Goal: Information Seeking & Learning: Learn about a topic

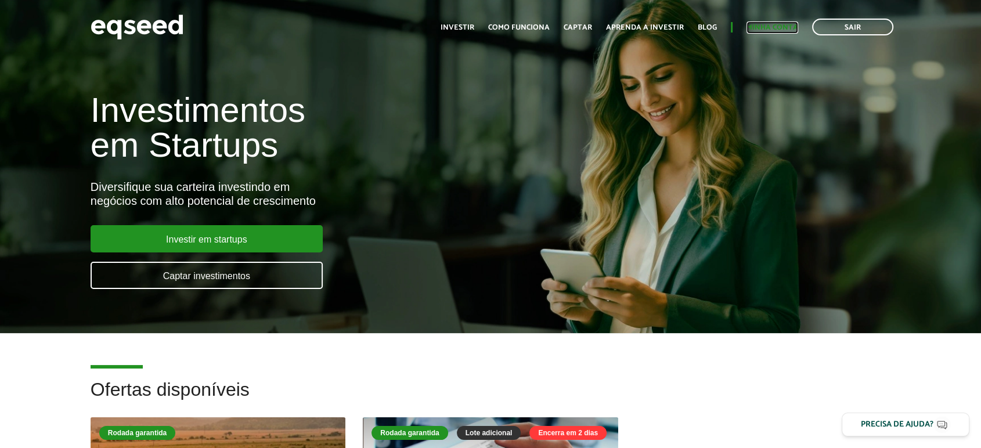
click at [779, 25] on link "Minha conta" at bounding box center [773, 28] width 52 height 8
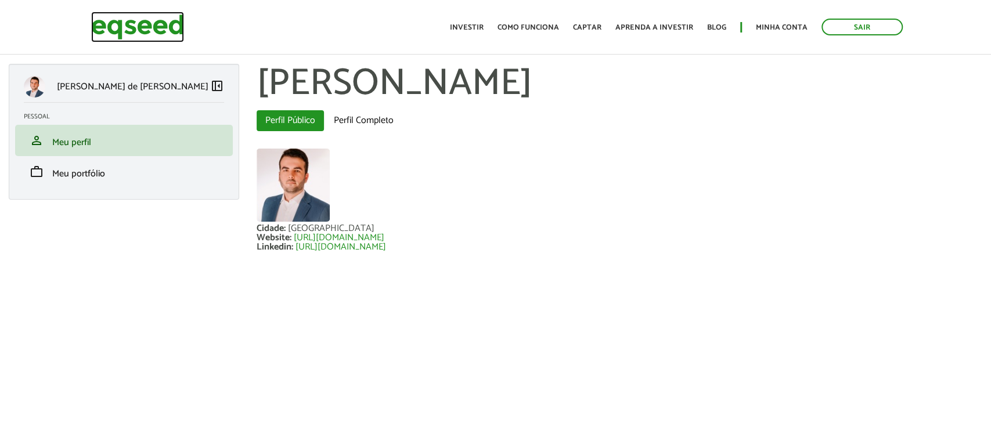
click at [171, 35] on img at bounding box center [137, 27] width 93 height 31
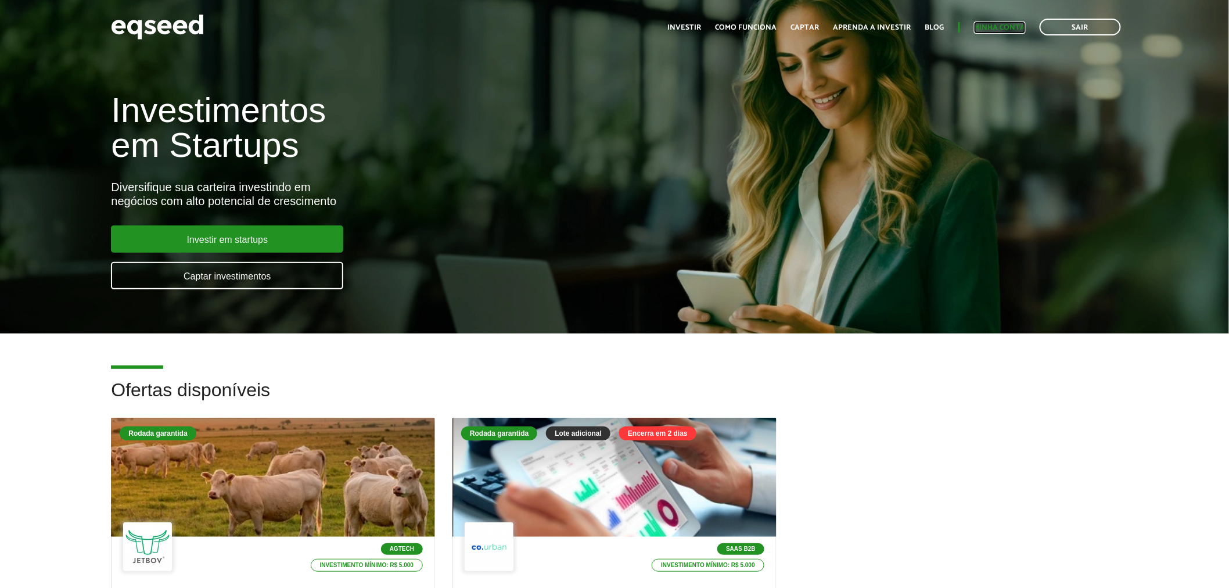
click at [981, 24] on link "Minha conta" at bounding box center [1000, 28] width 52 height 8
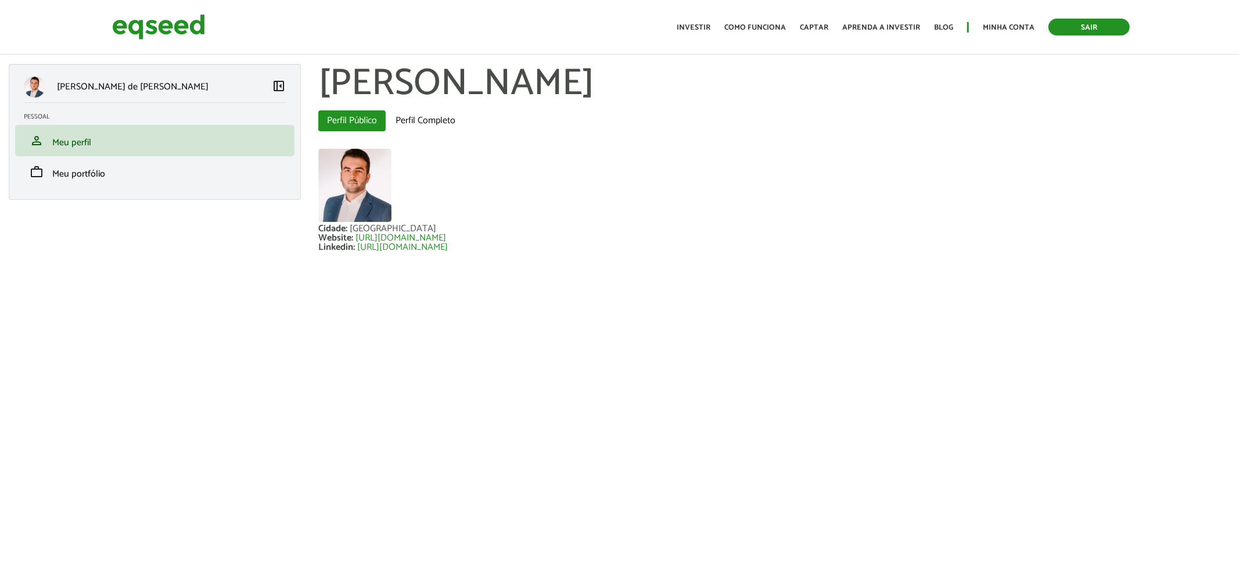
click at [1077, 24] on link "Sair" at bounding box center [1088, 27] width 81 height 17
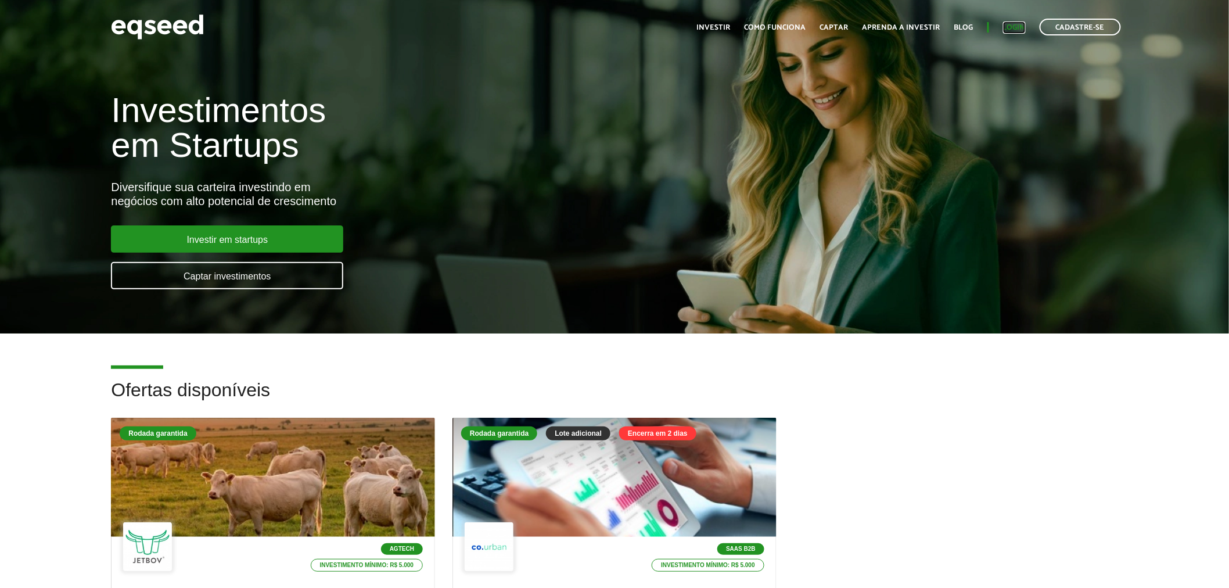
click at [1010, 27] on link "Login" at bounding box center [1014, 28] width 23 height 8
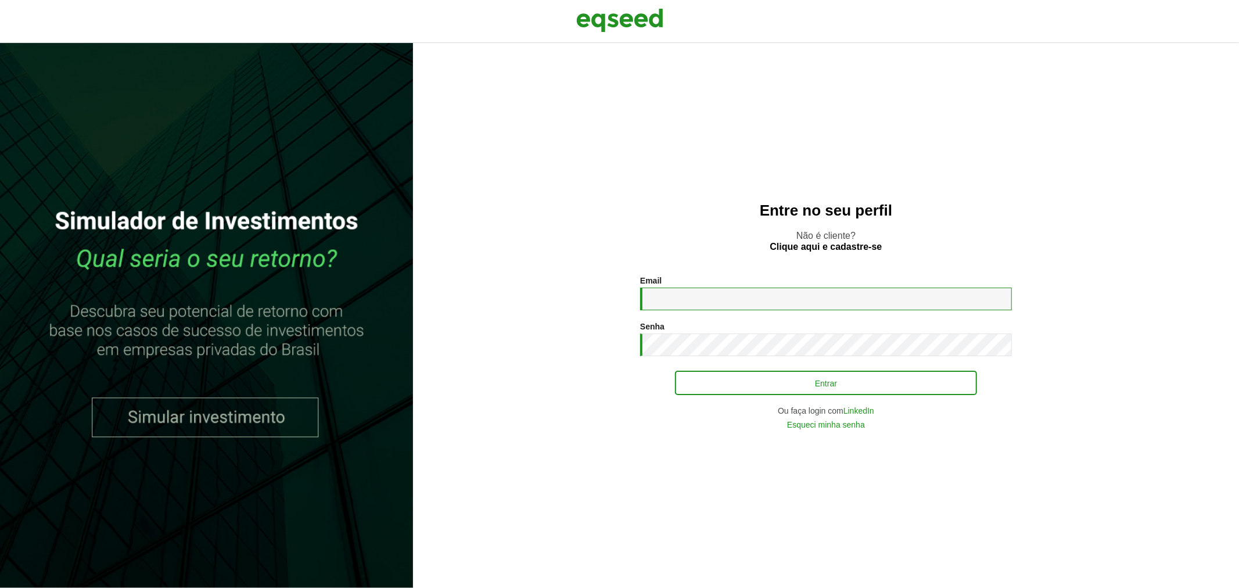
type input "**********"
click at [687, 373] on button "Entrar" at bounding box center [826, 383] width 302 height 22
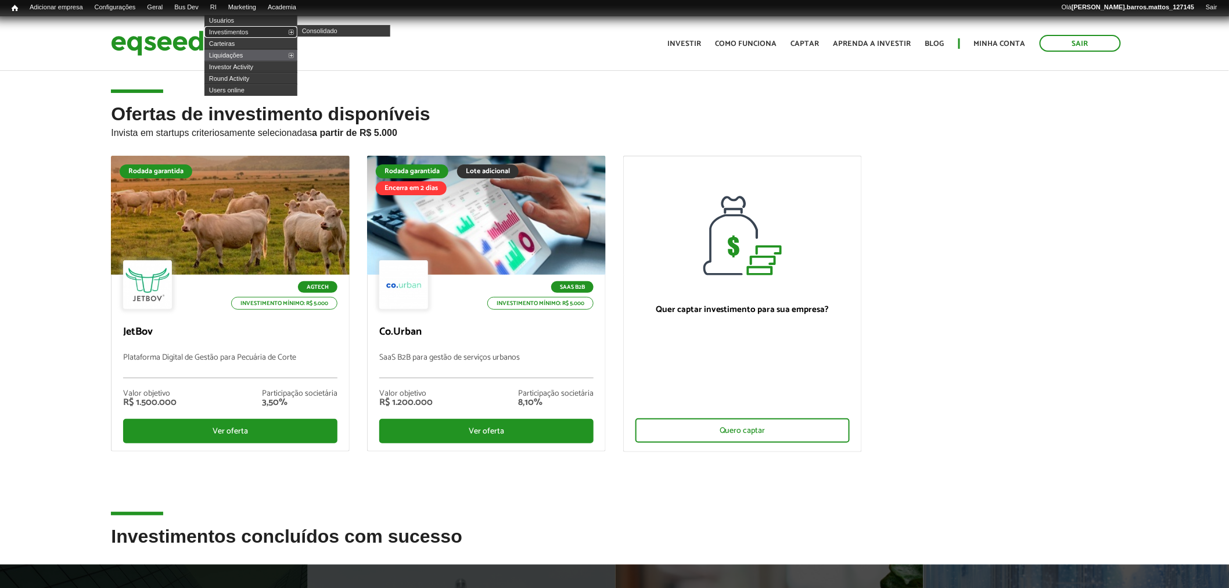
click at [234, 33] on link "Investimentos" at bounding box center [250, 32] width 93 height 12
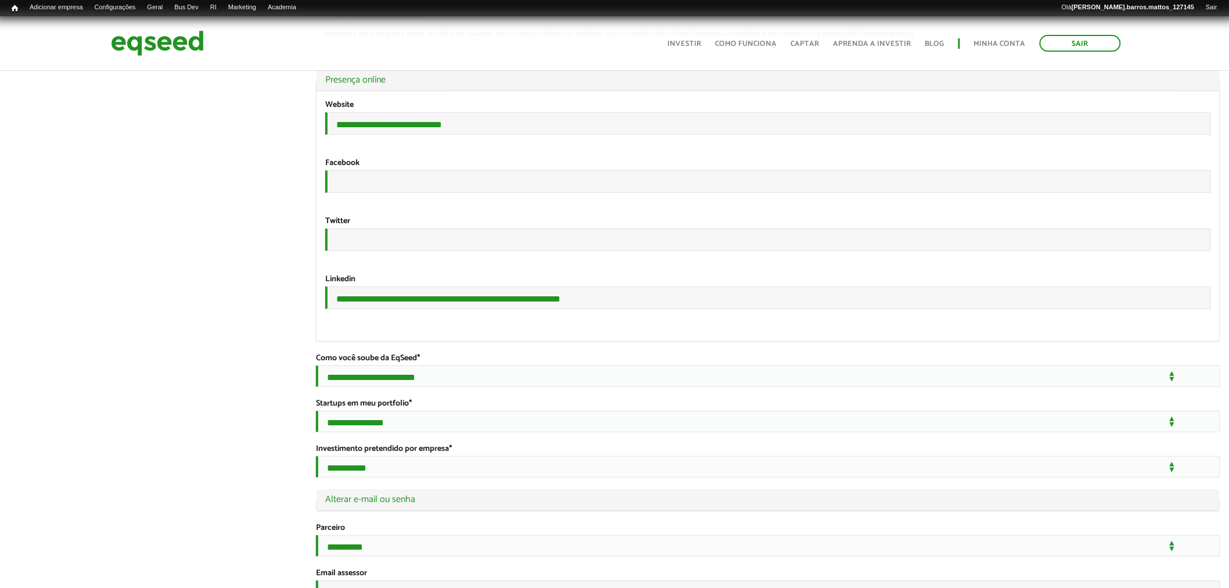
scroll to position [2092, 0]
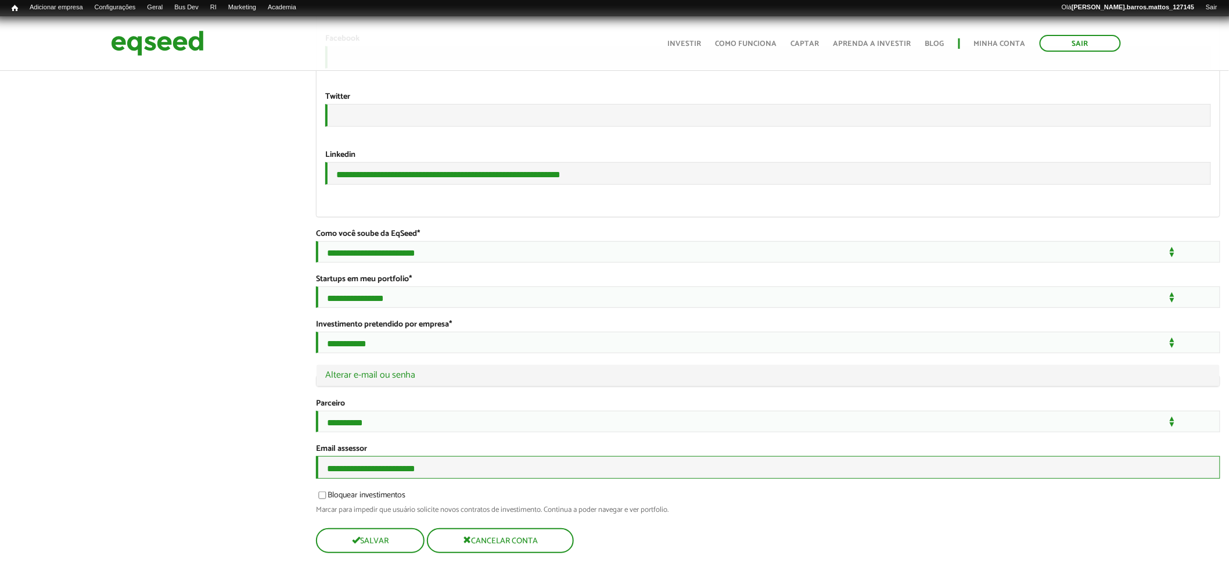
drag, startPoint x: 488, startPoint y: 477, endPoint x: 238, endPoint y: 490, distance: 250.0
type input "**********"
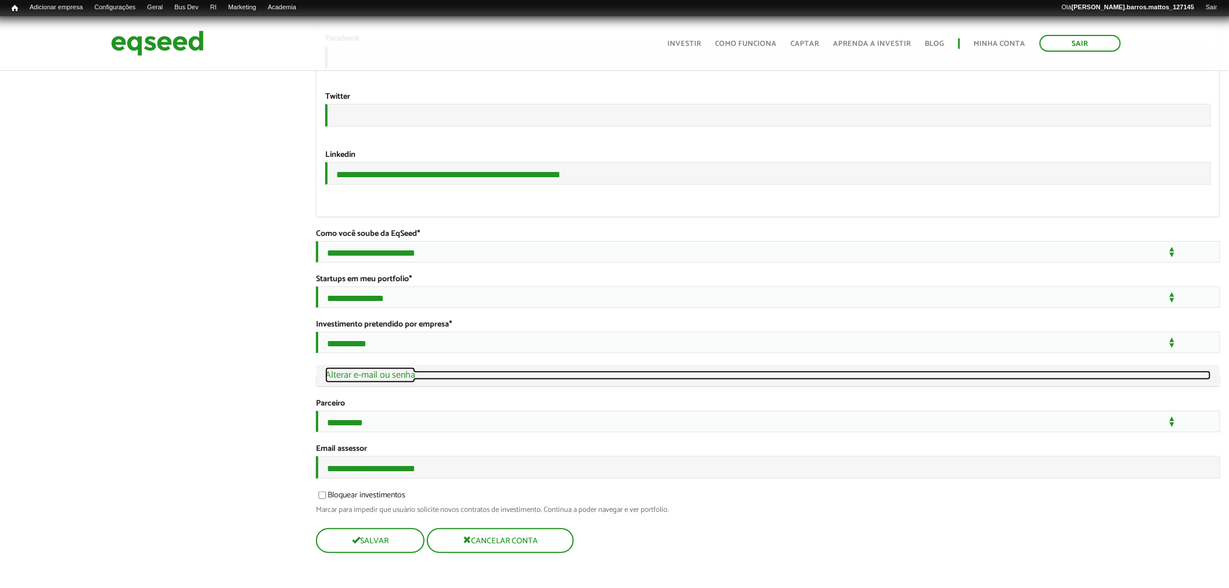
click at [408, 370] on link "Ocultar Alterar e-mail ou senha" at bounding box center [768, 374] width 886 height 9
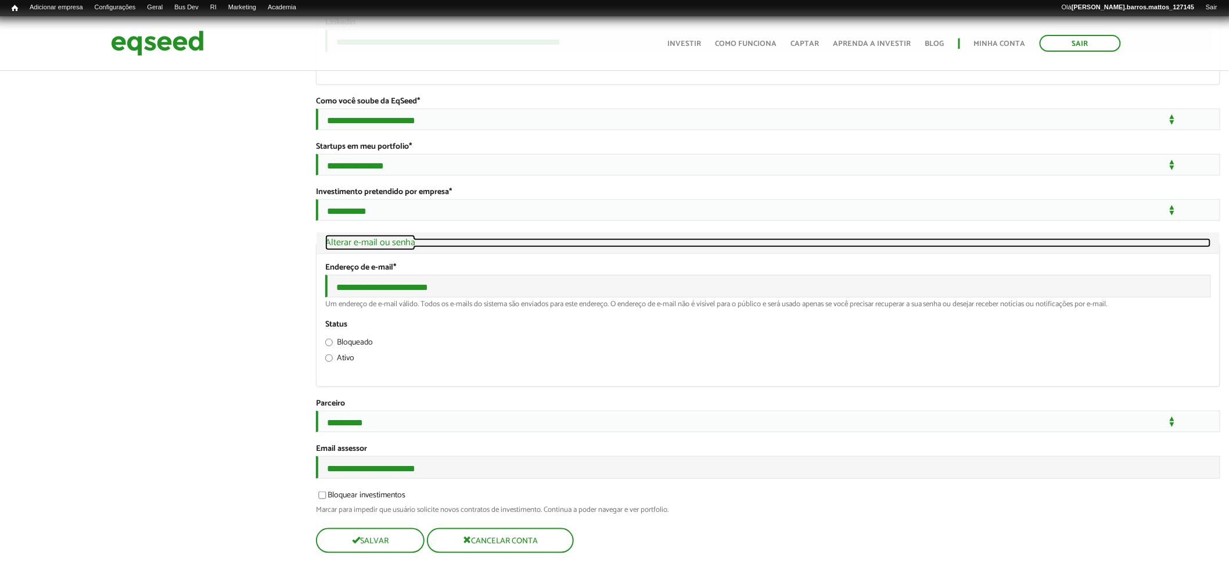
scroll to position [2230, 0]
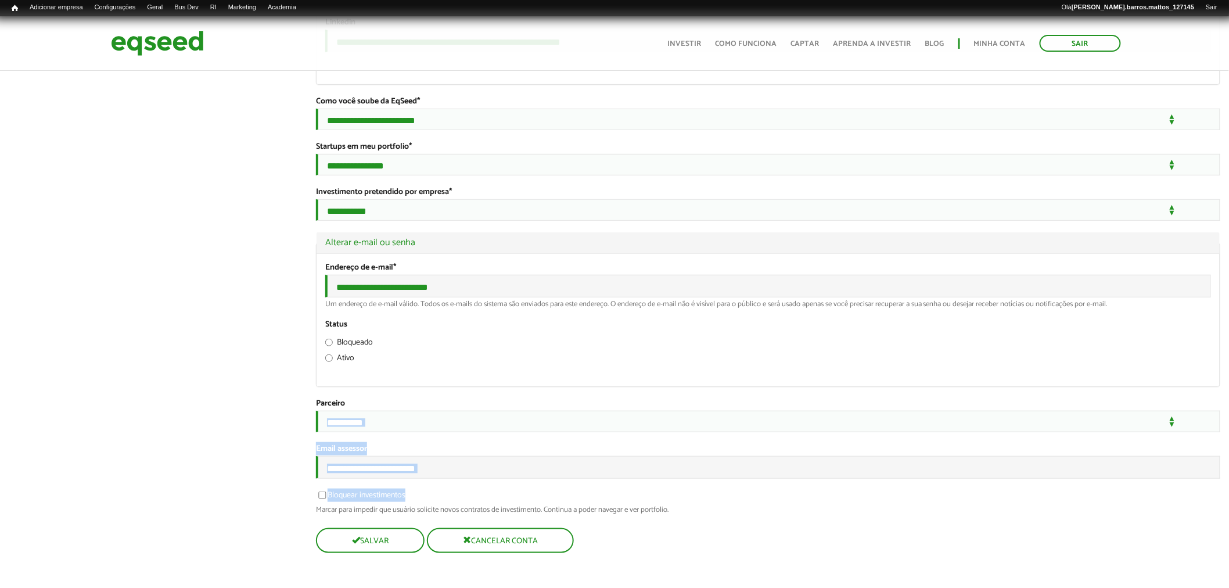
drag, startPoint x: 1228, startPoint y: 485, endPoint x: 1218, endPoint y: 414, distance: 71.5
click at [1158, 502] on div "Bloquear investimentos Marcar para impedir que usuário solicite novos contratos…" at bounding box center [768, 501] width 904 height 23
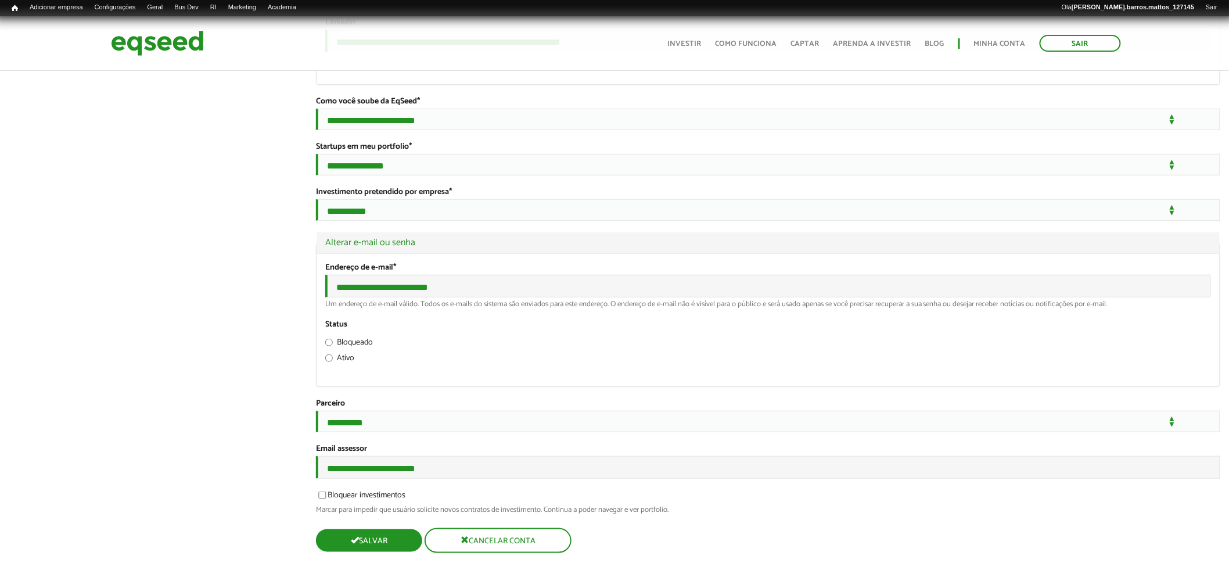
click at [372, 549] on button "Salvar" at bounding box center [369, 540] width 106 height 23
type input "****"
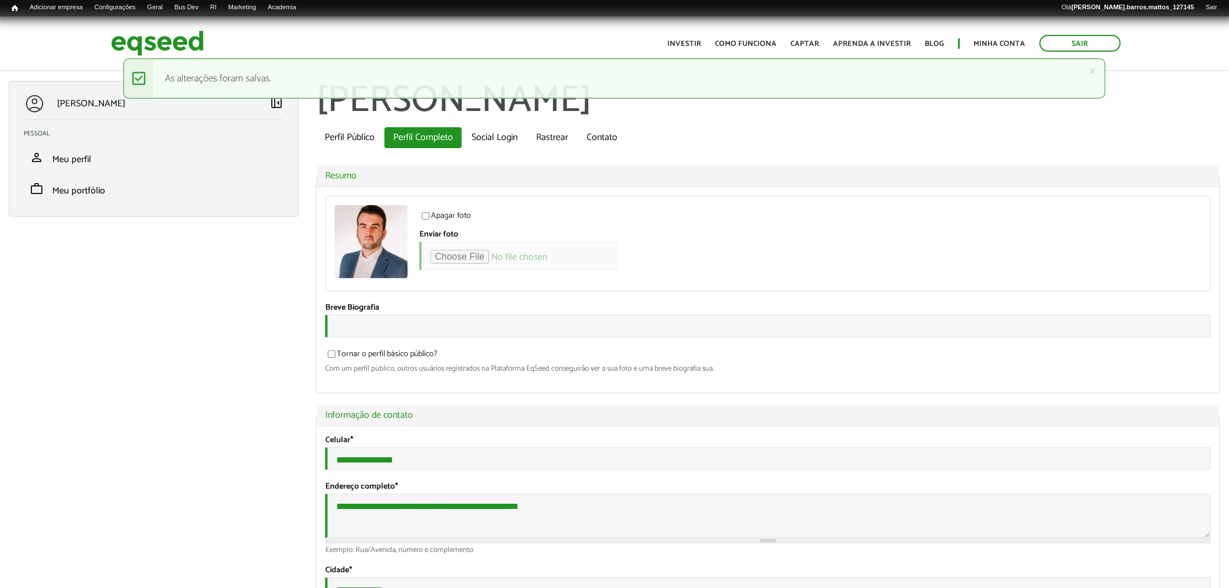
click at [163, 26] on header "Sair Toggle navigation Toggle navigation Início Investir Como funciona Captar A…" at bounding box center [614, 43] width 1229 height 55
click at [163, 37] on img at bounding box center [157, 43] width 93 height 31
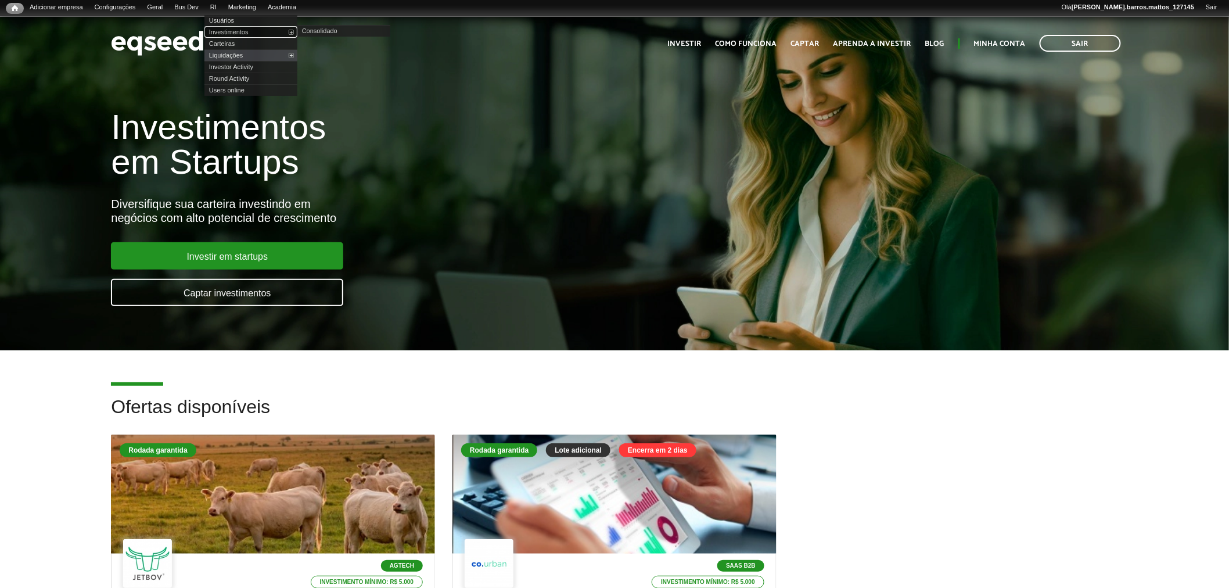
click at [231, 34] on link "Investimentos" at bounding box center [250, 32] width 93 height 12
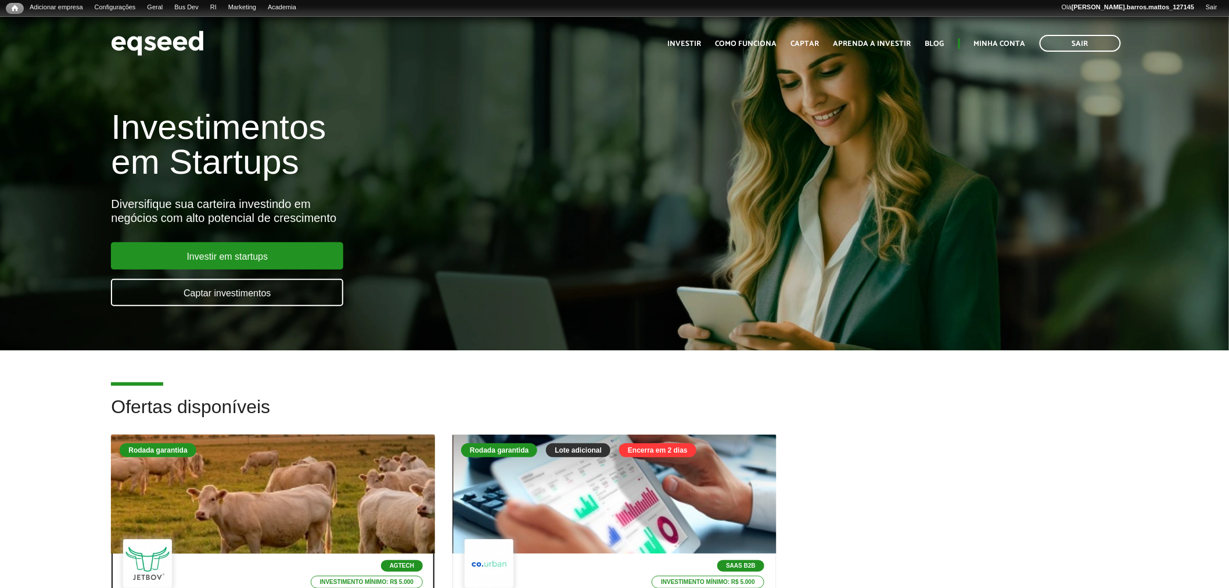
click at [324, 508] on div at bounding box center [273, 494] width 388 height 143
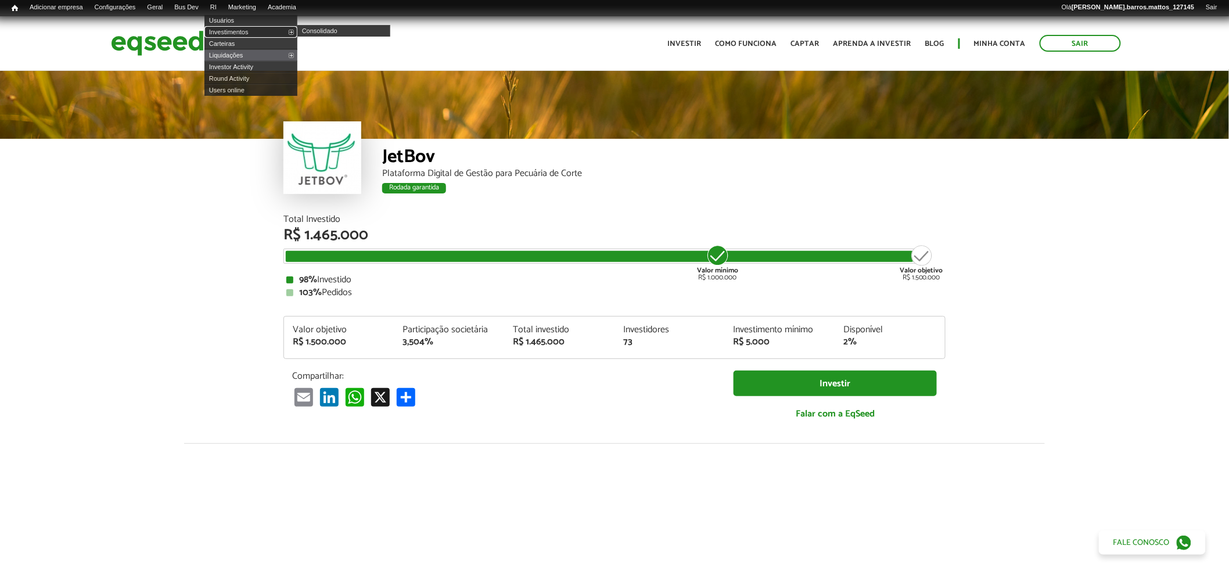
click at [234, 28] on link "Investimentos" at bounding box center [250, 32] width 93 height 12
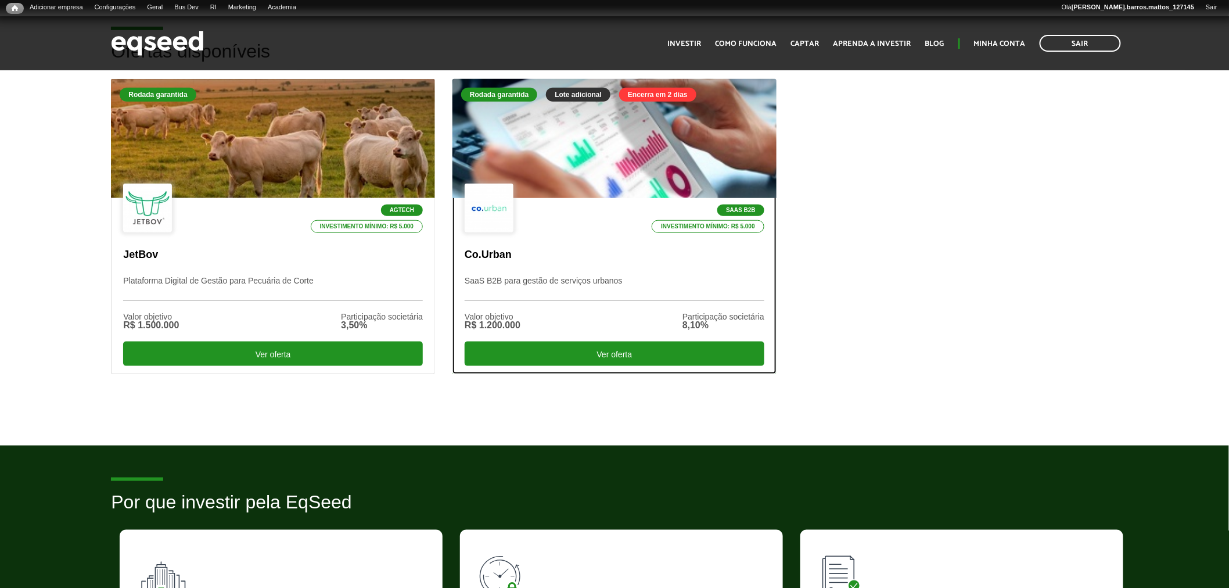
click at [675, 250] on p "Co.Urban" at bounding box center [615, 255] width 300 height 13
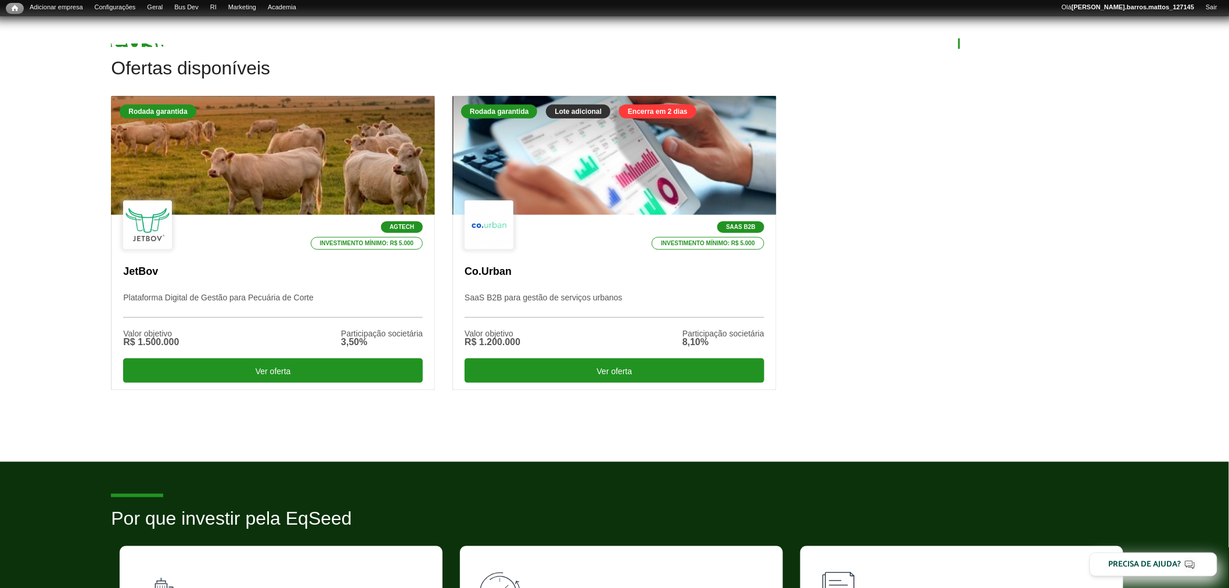
scroll to position [355, 0]
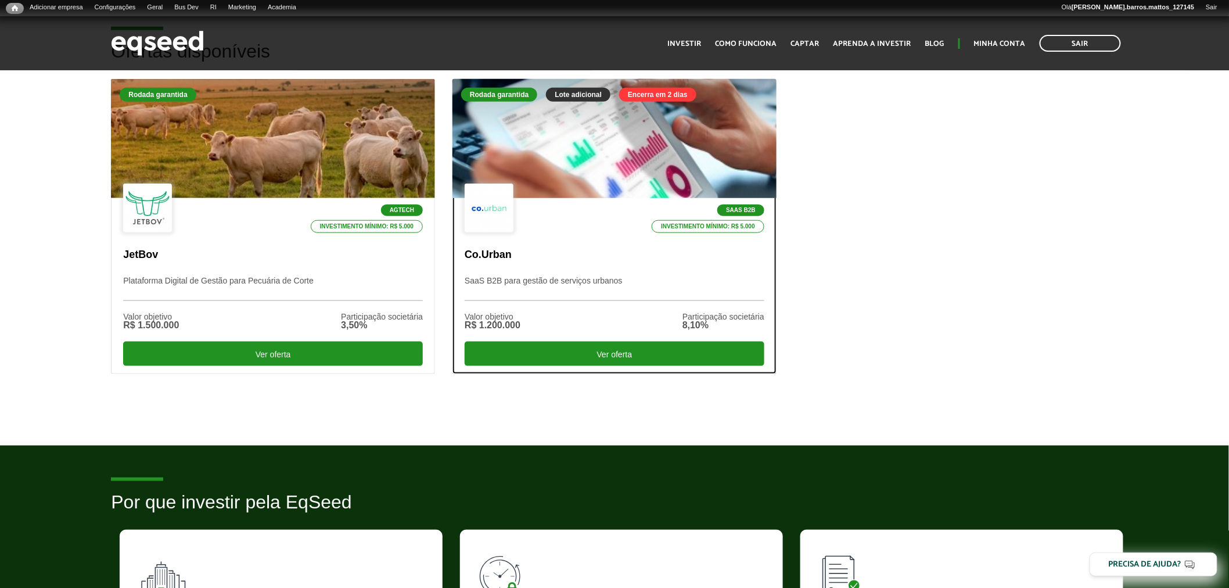
click at [535, 249] on p "Co.Urban" at bounding box center [615, 255] width 300 height 13
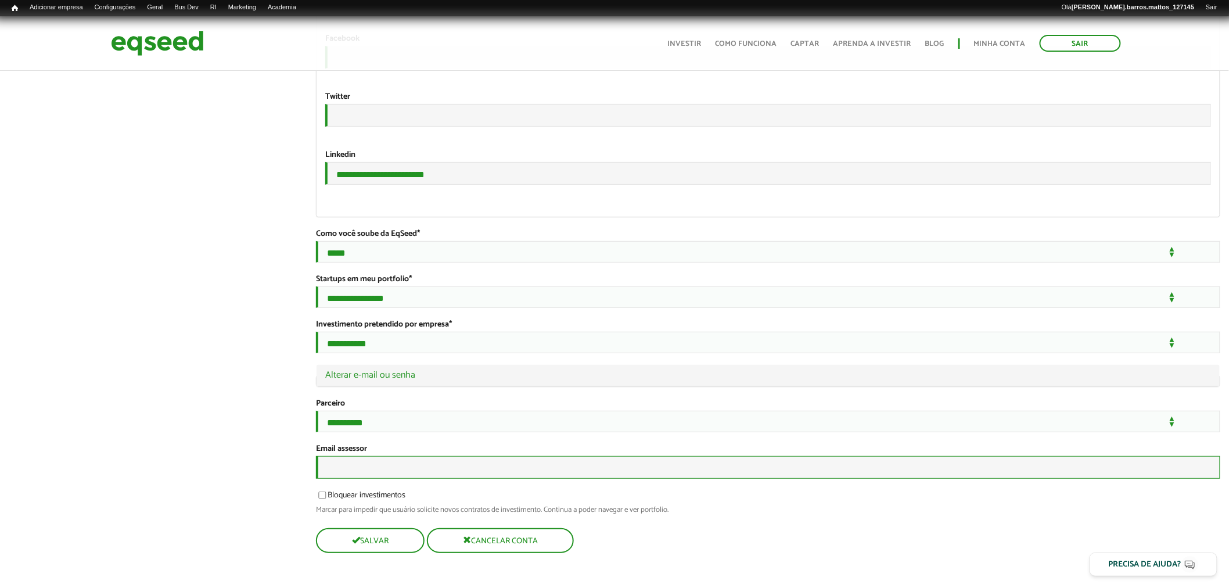
click at [409, 478] on input "Email assessor" at bounding box center [768, 467] width 904 height 23
type input "**********"
drag, startPoint x: 471, startPoint y: 157, endPoint x: 276, endPoint y: 138, distance: 195.5
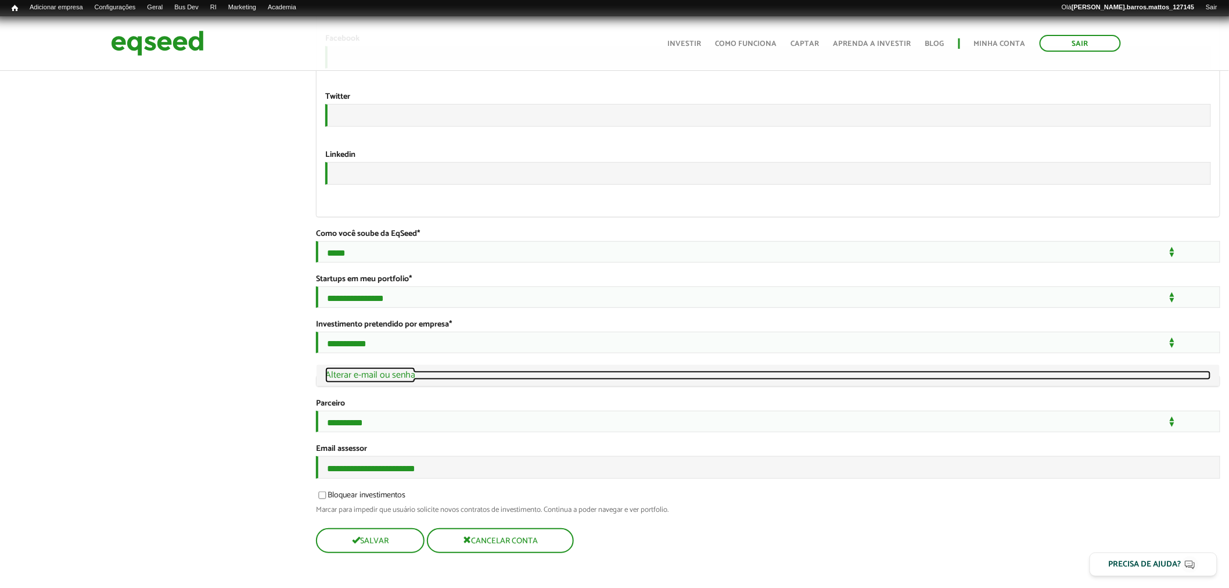
click at [357, 376] on link "Ocultar Alterar e-mail ou senha" at bounding box center [768, 374] width 886 height 9
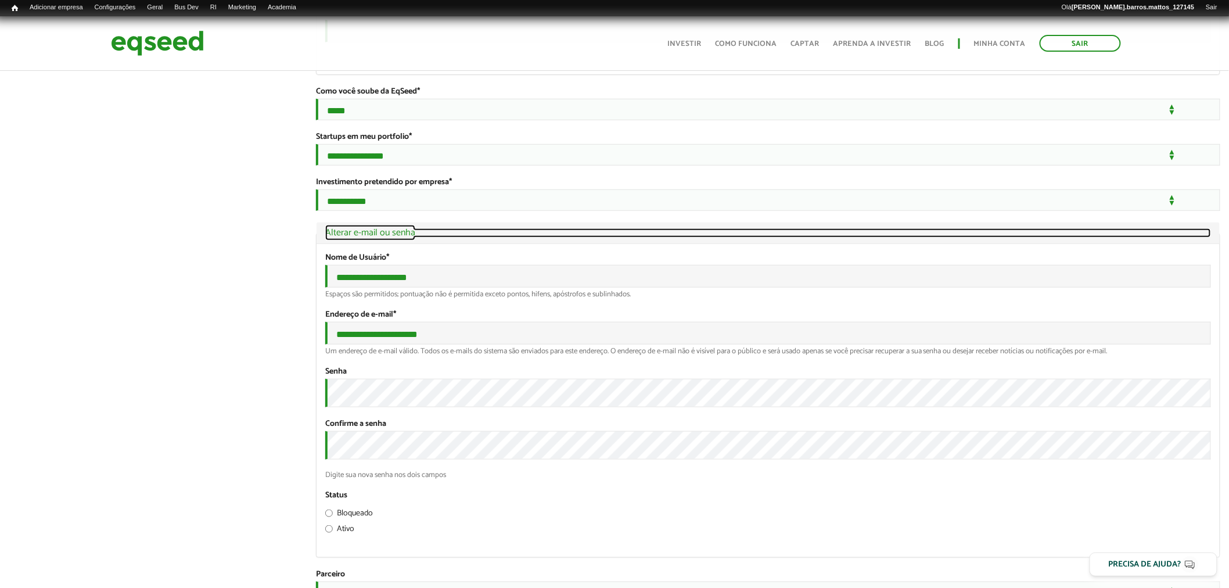
scroll to position [2221, 0]
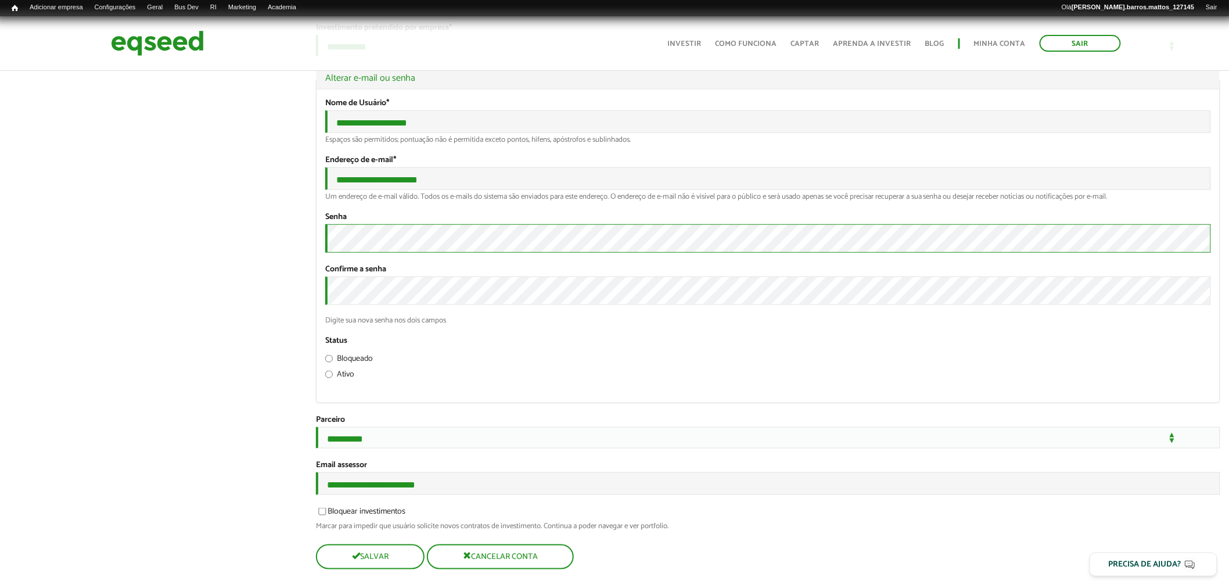
drag, startPoint x: 1209, startPoint y: 472, endPoint x: 1238, endPoint y: 454, distance: 33.9
click at [1210, 324] on div "Digite sua nova senha nos dois campos" at bounding box center [768, 320] width 886 height 8
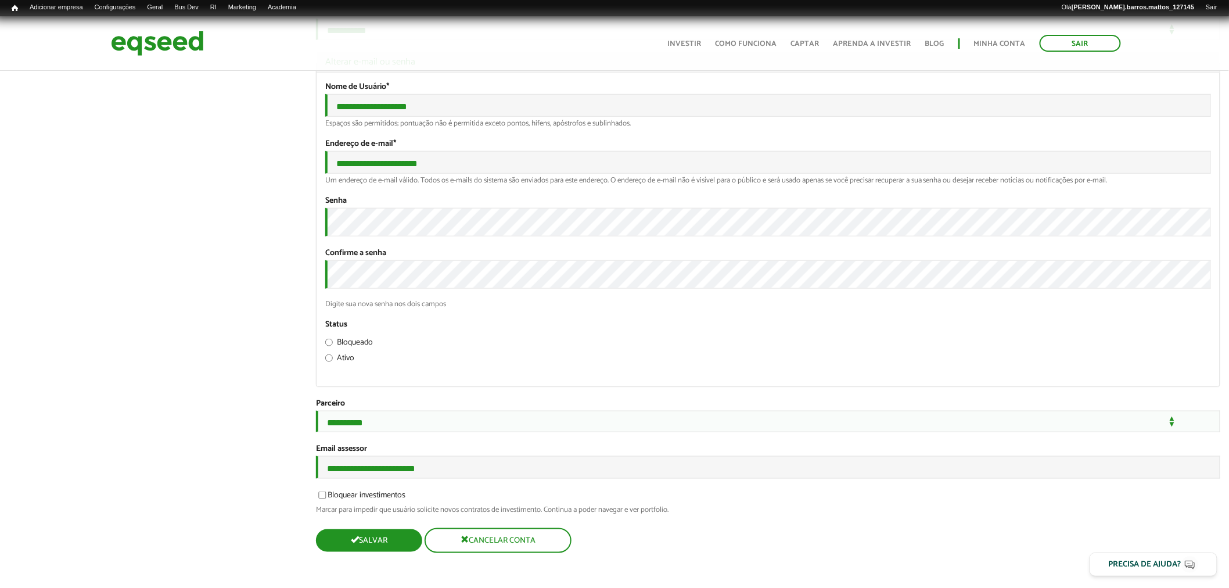
click at [355, 541] on span "submit" at bounding box center [355, 539] width 8 height 8
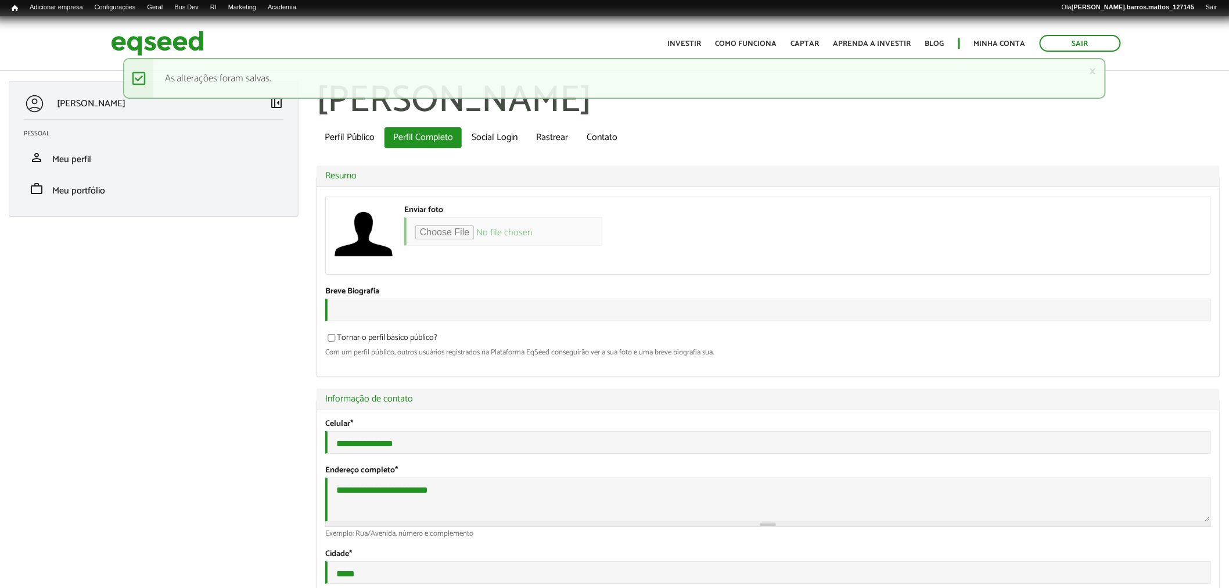
type input "**********"
click at [158, 31] on img at bounding box center [157, 43] width 93 height 31
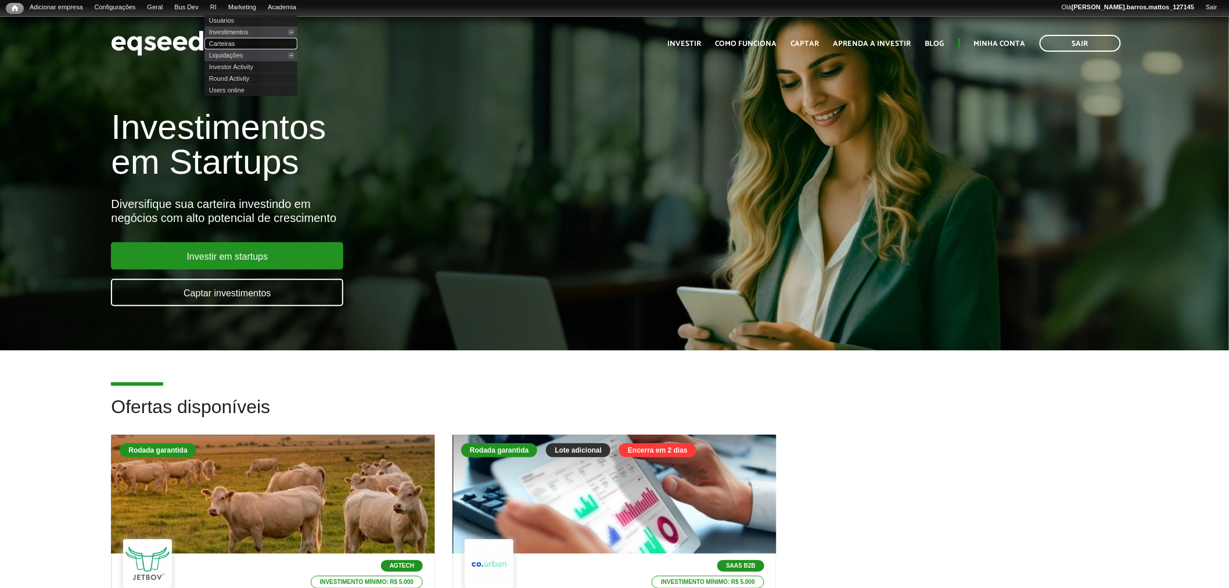
click at [239, 38] on link "Carteiras" at bounding box center [250, 44] width 93 height 12
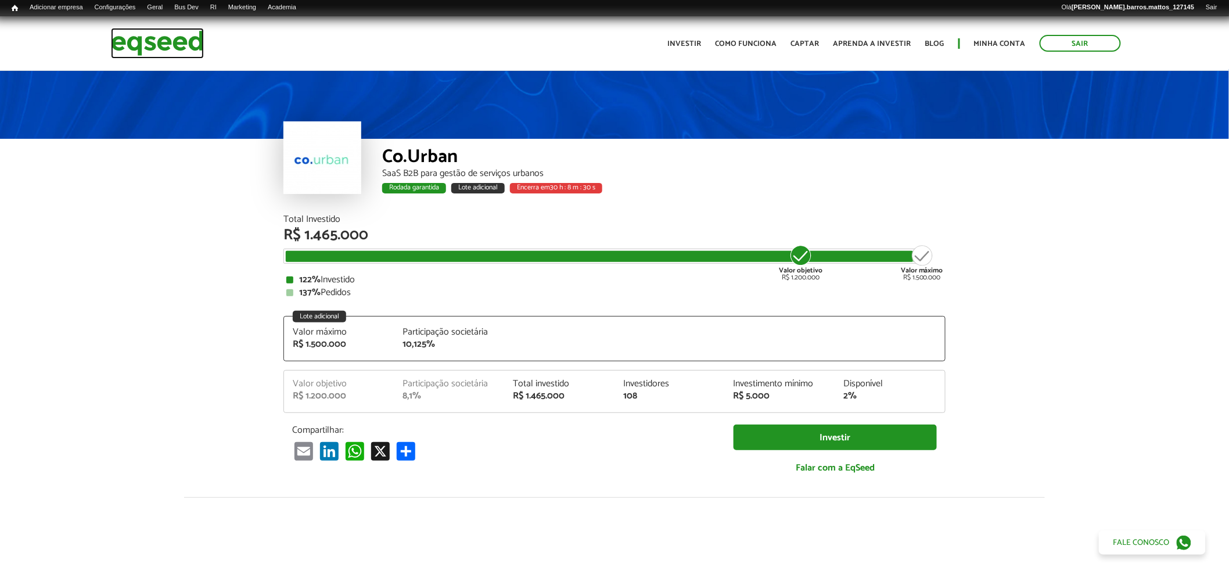
click at [166, 48] on img at bounding box center [157, 43] width 93 height 31
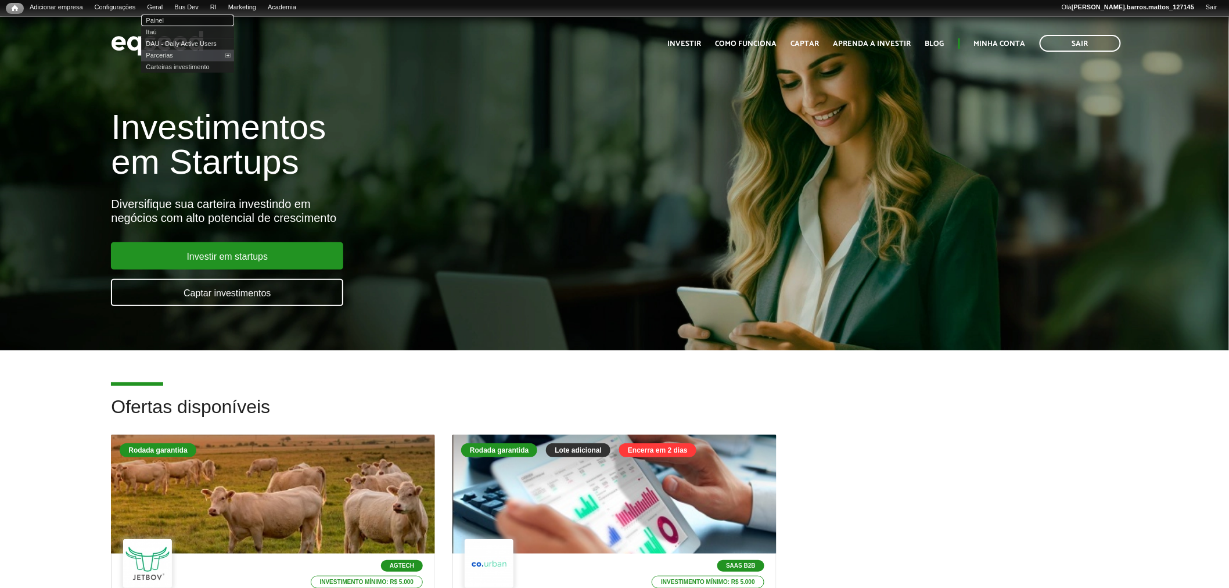
click at [171, 15] on link "Painel" at bounding box center [187, 21] width 93 height 12
